Goal: Task Accomplishment & Management: Manage account settings

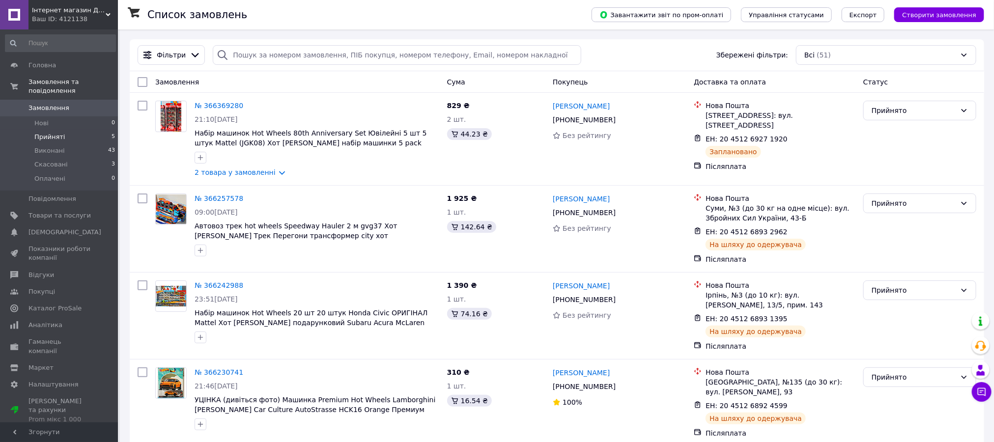
click at [43, 133] on span "Прийняті" at bounding box center [49, 137] width 30 height 9
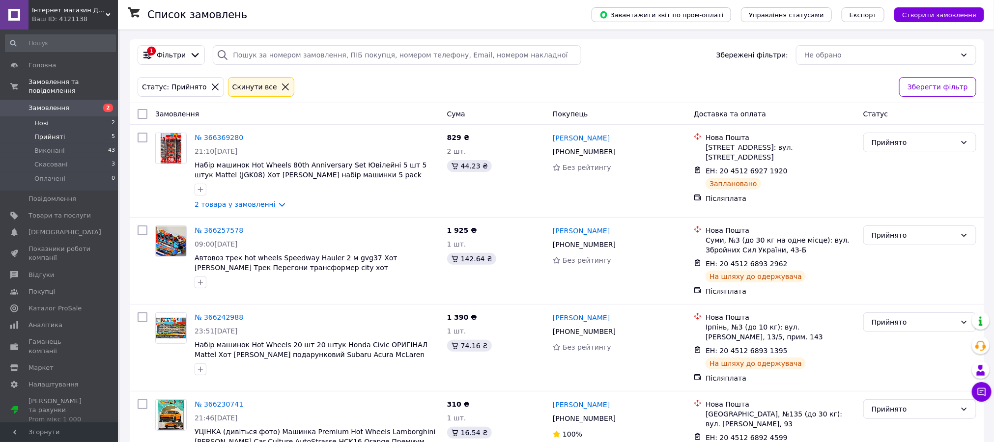
click at [45, 119] on span "Нові" at bounding box center [41, 123] width 14 height 9
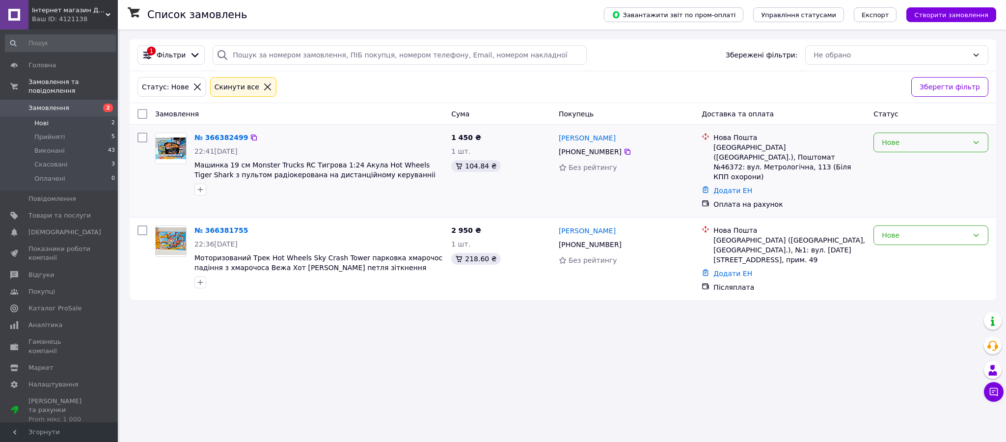
click at [978, 146] on icon at bounding box center [977, 143] width 8 height 8
click at [889, 175] on li "Прийнято" at bounding box center [931, 174] width 114 height 18
click at [979, 239] on icon at bounding box center [977, 235] width 8 height 8
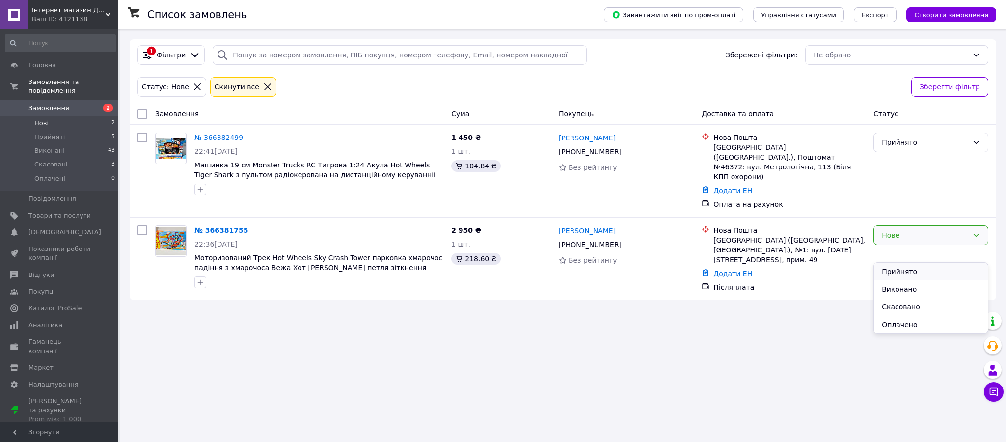
click at [911, 269] on li "Прийнято" at bounding box center [931, 272] width 114 height 18
click at [632, 249] on icon at bounding box center [628, 245] width 8 height 8
click at [326, 267] on div "№ 366381755 22:36[DATE] Моторизований Трек Hot Wheels Sky Crash Tower парковка …" at bounding box center [319, 257] width 257 height 71
click at [299, 300] on div "№ 366381755 22:36[DATE] Моторизований Трек Hot Wheels Sky Crash Tower парковка …" at bounding box center [563, 259] width 867 height 83
click at [342, 249] on div "22:36[DATE]" at bounding box center [319, 244] width 249 height 10
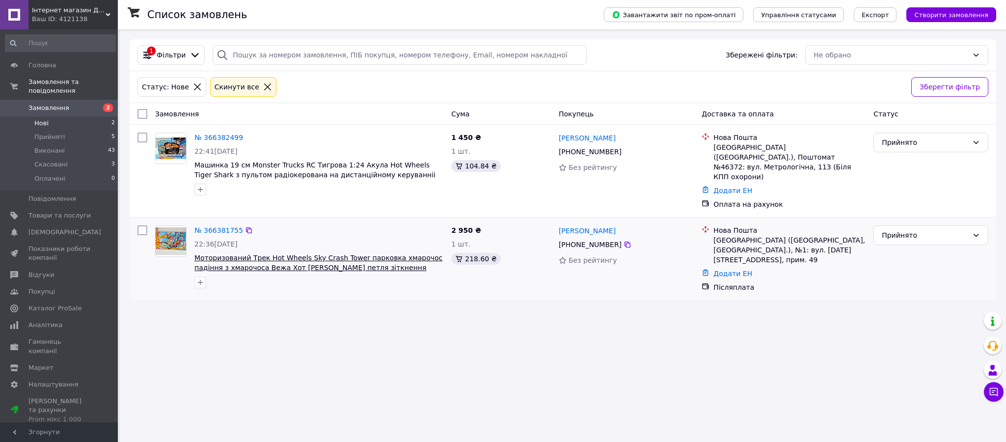
drag, startPoint x: 342, startPoint y: 264, endPoint x: 387, endPoint y: 276, distance: 46.2
click at [387, 276] on div "№ 366381755 22:36[DATE] Моторизований Трек Hot Wheels Sky Crash Tower парковка …" at bounding box center [319, 257] width 257 height 71
copy div "Моторизований Трек Hot Wheels Sky Crash Tower"
click at [715, 257] on div "[GEOGRAPHIC_DATA] ([GEOGRAPHIC_DATA], [GEOGRAPHIC_DATA].), №1: вул. [DATE][STRE…" at bounding box center [790, 249] width 152 height 29
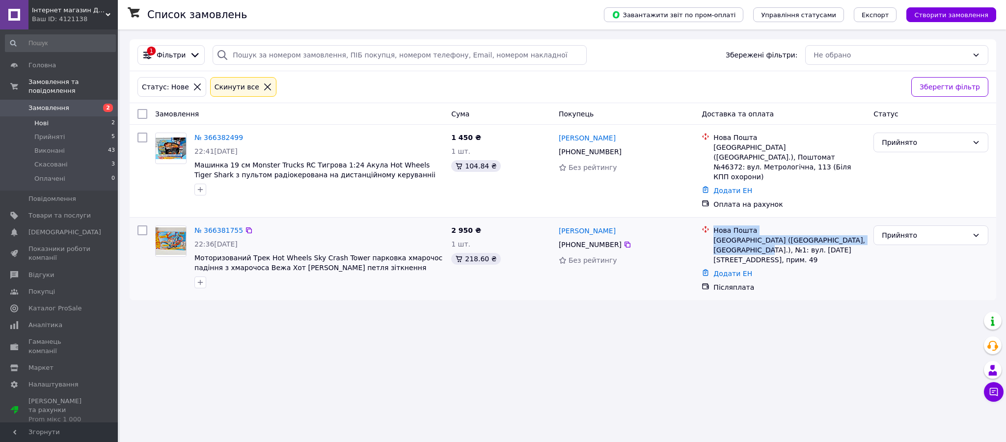
drag, startPoint x: 715, startPoint y: 239, endPoint x: 827, endPoint y: 268, distance: 115.8
click at [827, 265] on div "Нова Пошта Соснівка ([STREET_ADDRESS]: вул. [DATE][STREET_ADDRESS], прим. 49" at bounding box center [790, 244] width 156 height 39
copy div "Нова Пошта Соснівка ([GEOGRAPHIC_DATA], [GEOGRAPHIC_DATA].), №1"
click at [632, 156] on icon at bounding box center [628, 152] width 8 height 8
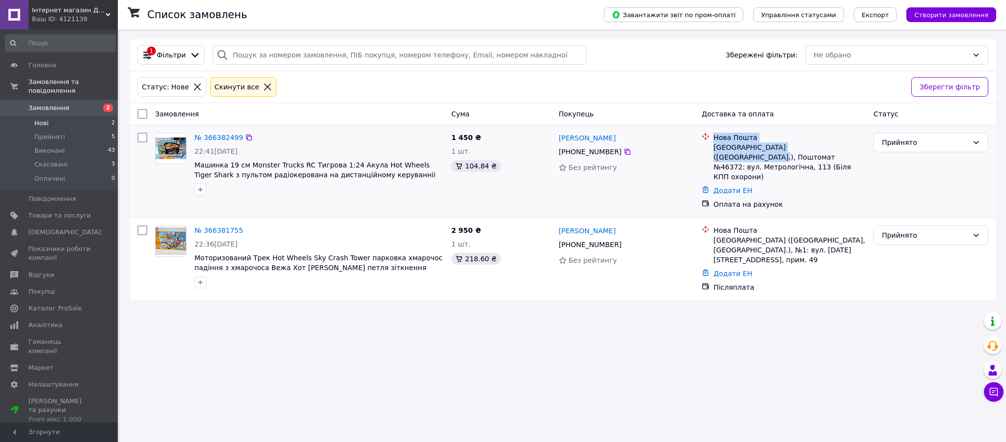
drag, startPoint x: 714, startPoint y: 146, endPoint x: 747, endPoint y: 170, distance: 40.9
click at [747, 170] on div "Нова Пошта [GEOGRAPHIC_DATA] ([GEOGRAPHIC_DATA].), Поштомат №46372: вул. Метрол…" at bounding box center [790, 157] width 156 height 49
copy div "Нова Пошта [GEOGRAPHIC_DATA] ([GEOGRAPHIC_DATA].), Поштомат №46372"
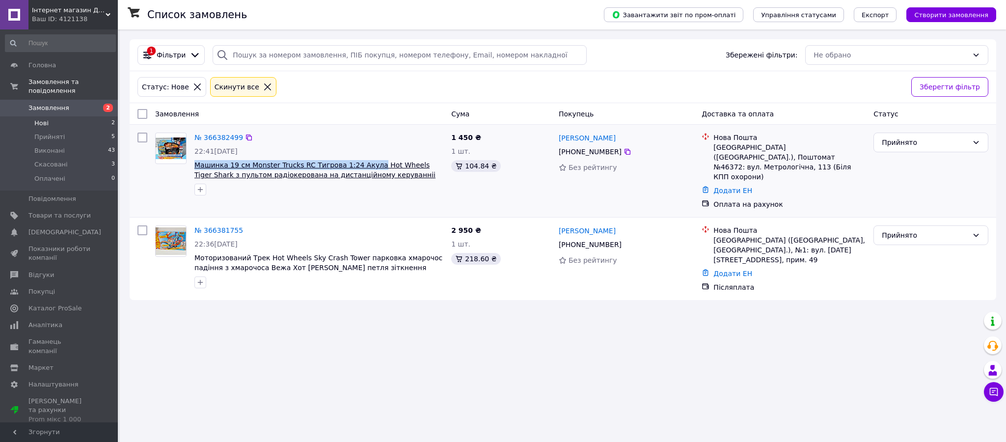
drag, startPoint x: 191, startPoint y: 174, endPoint x: 404, endPoint y: 179, distance: 213.7
click at [404, 179] on div "№ 366382499 22:41[DATE] Машинка 19 см Monster Trucks RC Тигрова 1:24 Акула Hot …" at bounding box center [319, 164] width 257 height 71
copy span "Машинка 19 см Monster Trucks RC Тигрова 1:24 Акула"
click at [251, 382] on div "Список замовлень Завантажити звіт по пром-оплаті Управління статусами Експорт С…" at bounding box center [563, 221] width 887 height 442
